Goal: Information Seeking & Learning: Check status

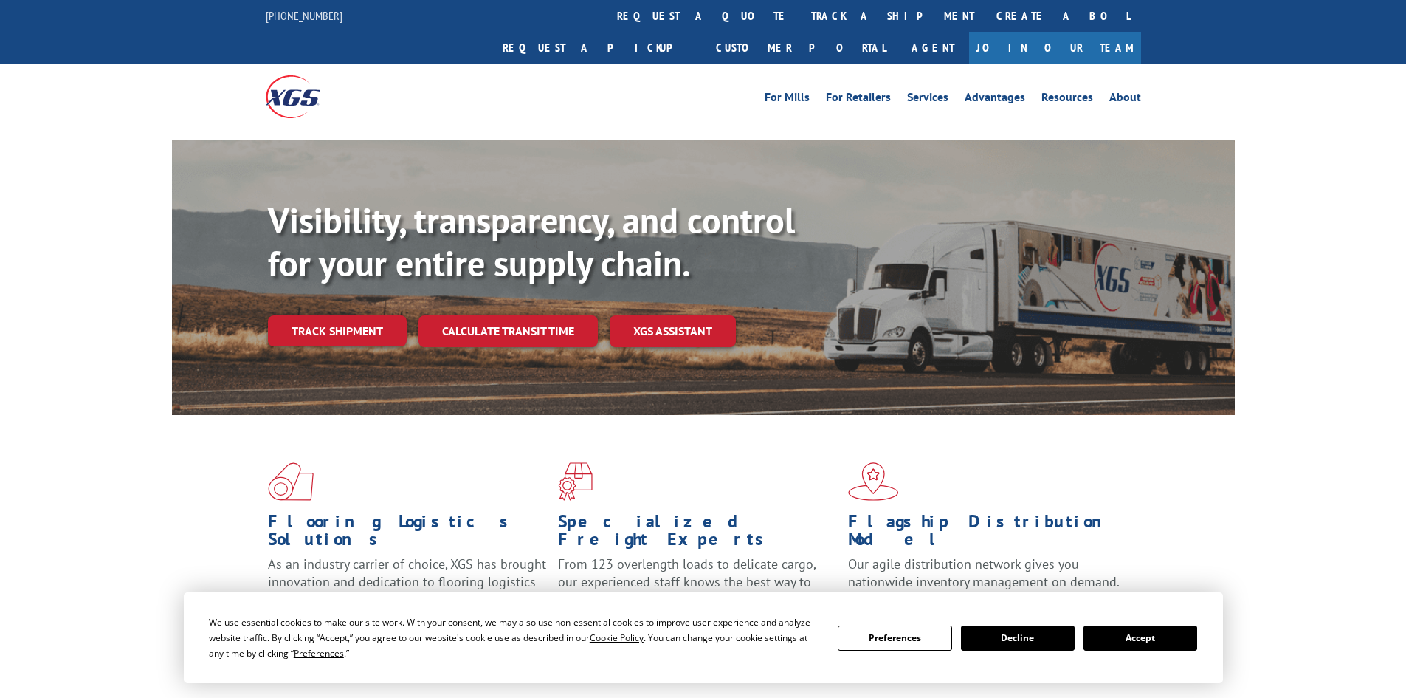
click at [800, 11] on link "track a shipment" at bounding box center [892, 16] width 185 height 32
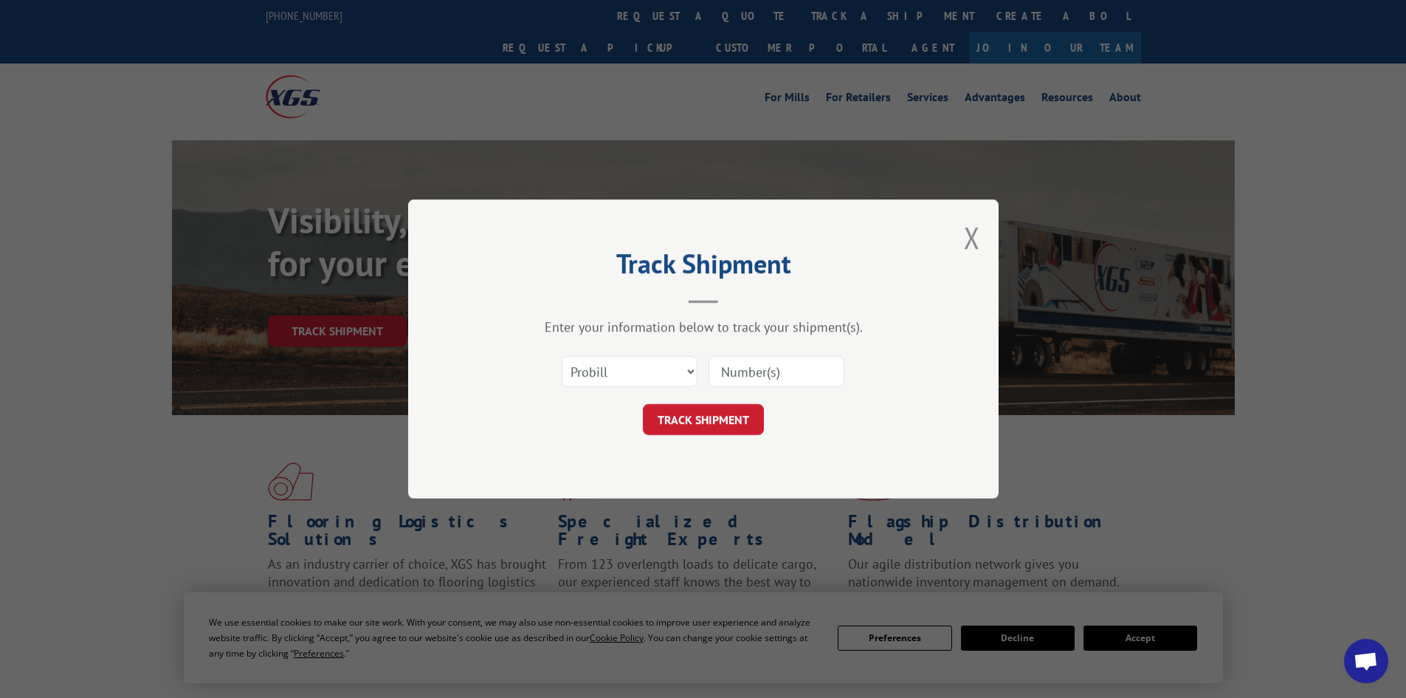
click at [718, 362] on input at bounding box center [777, 371] width 136 height 31
paste input "854338"
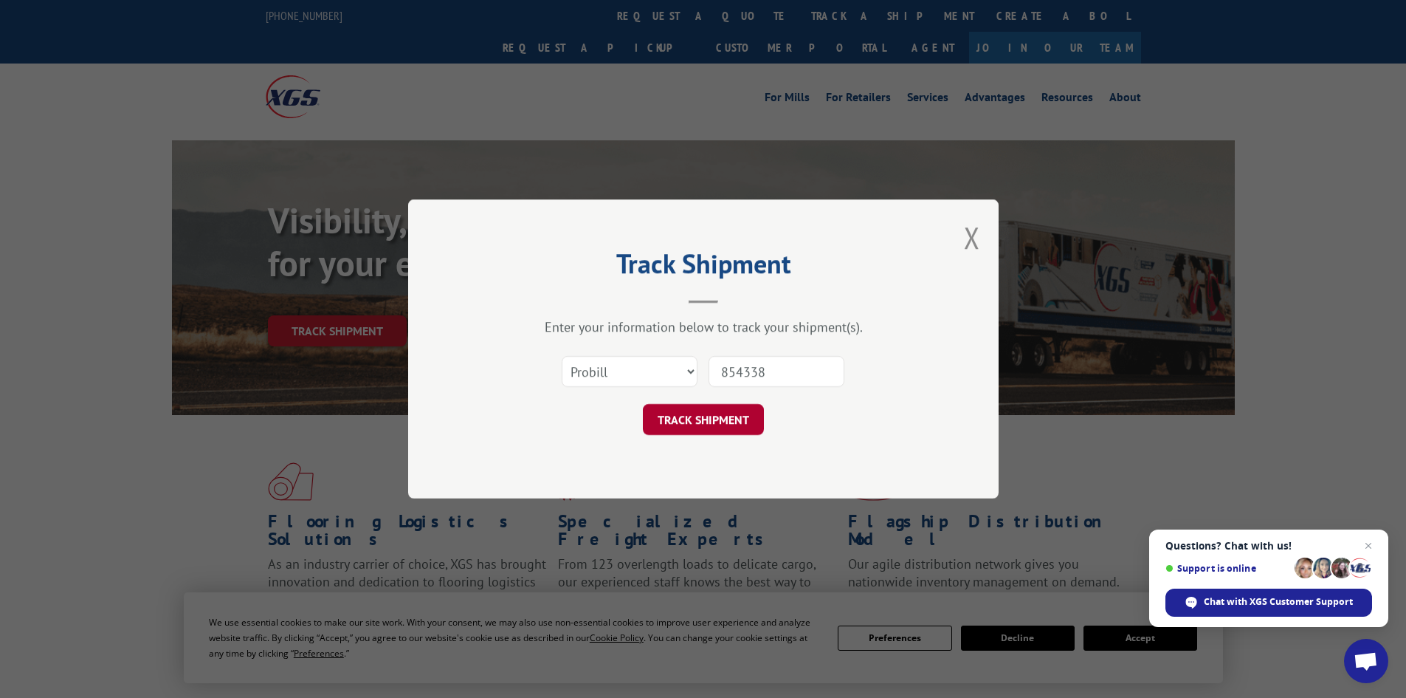
type input "854338"
click at [685, 408] on button "TRACK SHIPMENT" at bounding box center [703, 419] width 121 height 31
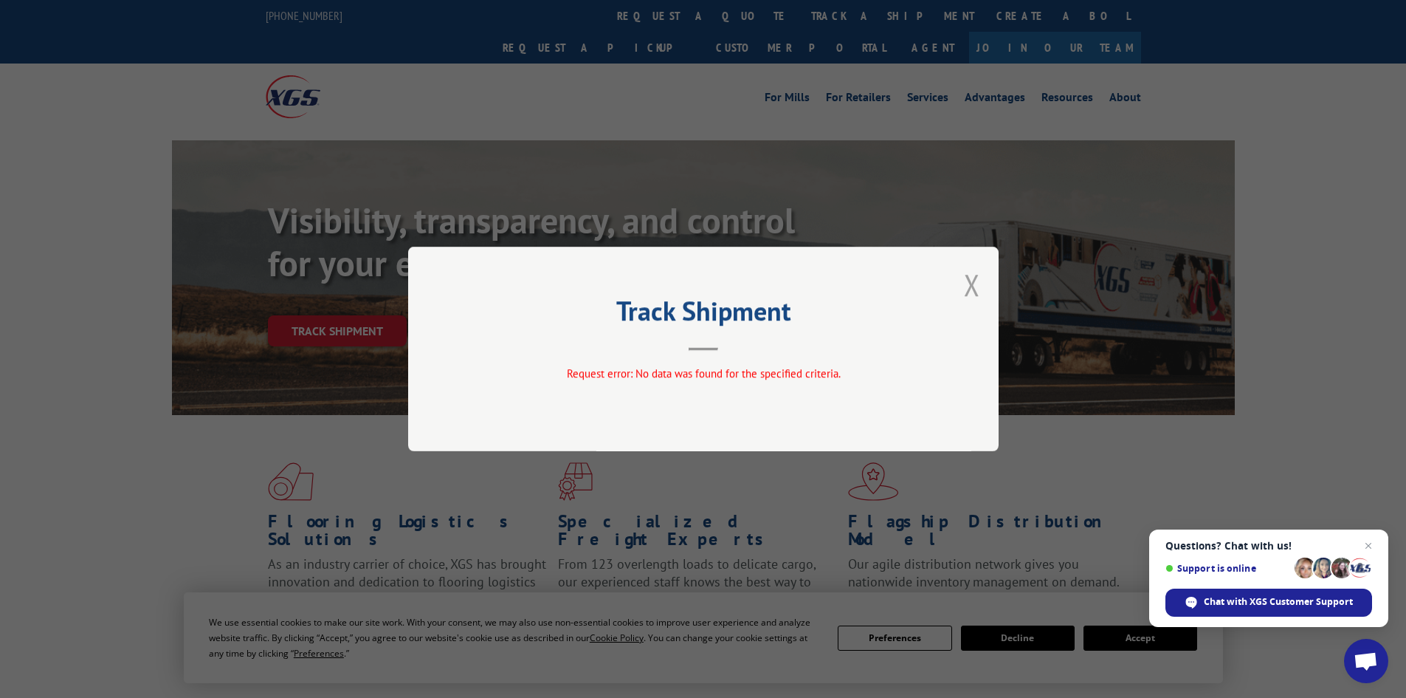
click at [971, 281] on button "Close modal" at bounding box center [972, 284] width 16 height 39
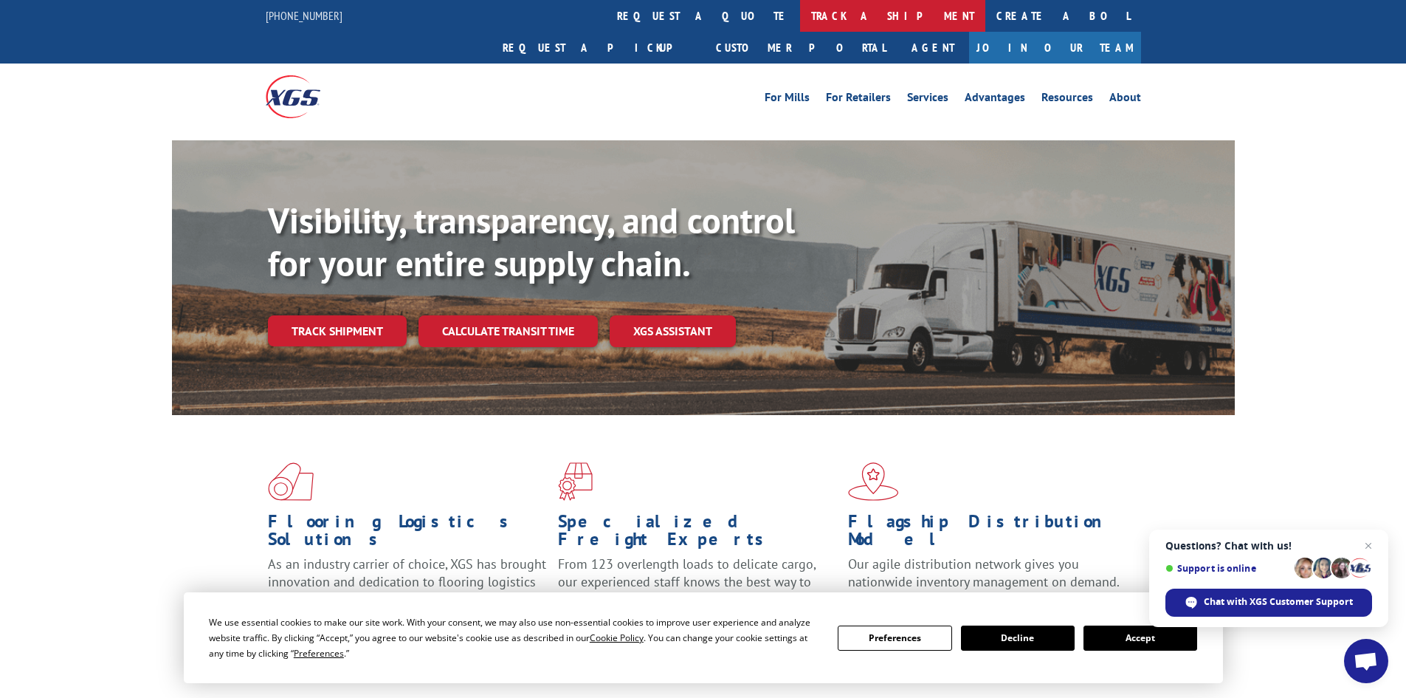
click at [800, 19] on link "track a shipment" at bounding box center [892, 16] width 185 height 32
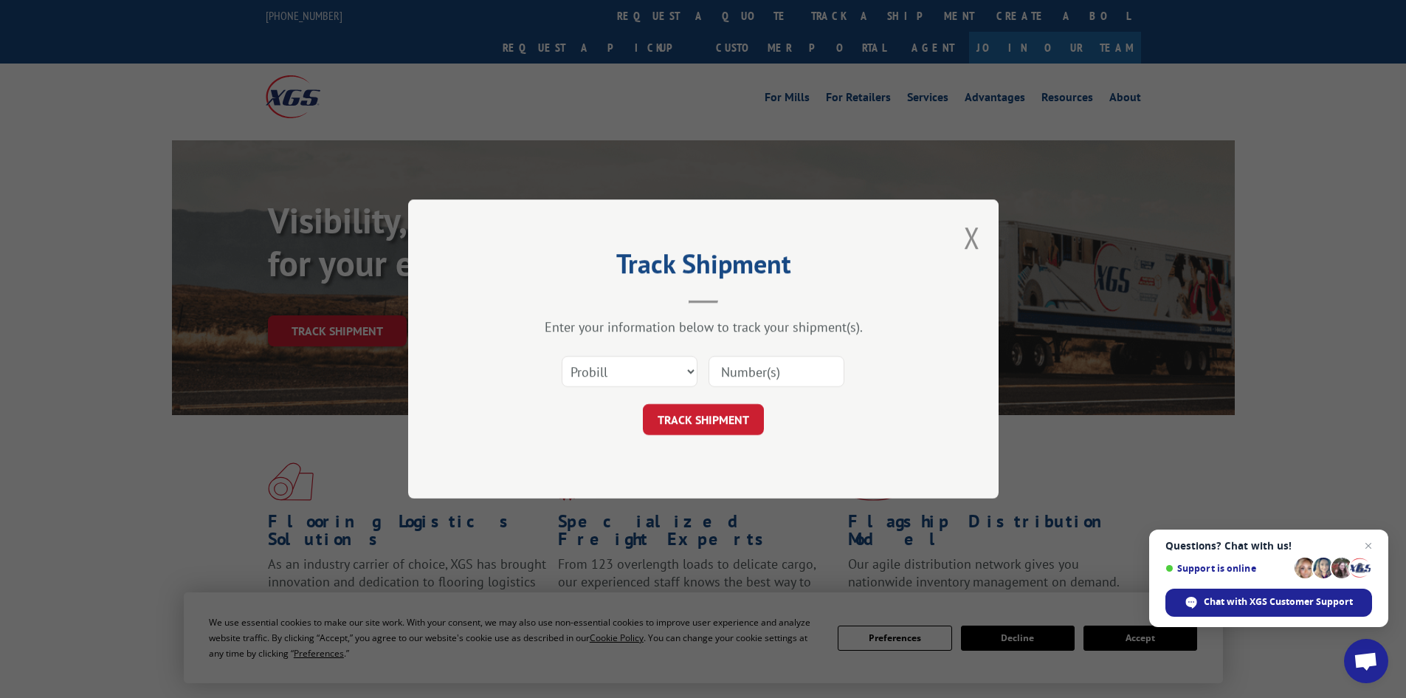
click at [746, 361] on input at bounding box center [777, 371] width 136 height 31
paste input "17229601"
type input "17229601"
click at [677, 421] on button "TRACK SHIPMENT" at bounding box center [703, 419] width 121 height 31
